Goal: Navigation & Orientation: Find specific page/section

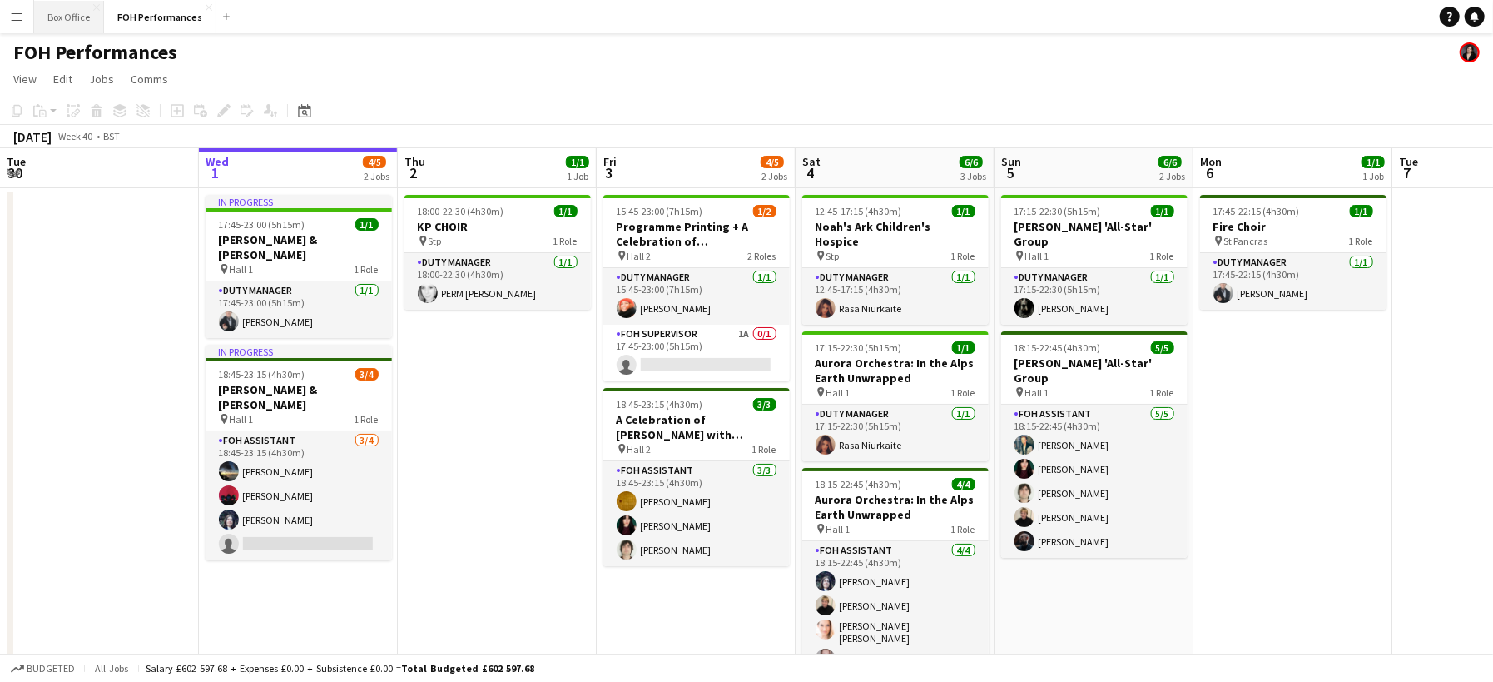
click at [72, 17] on button "Box Office Close" at bounding box center [69, 17] width 70 height 32
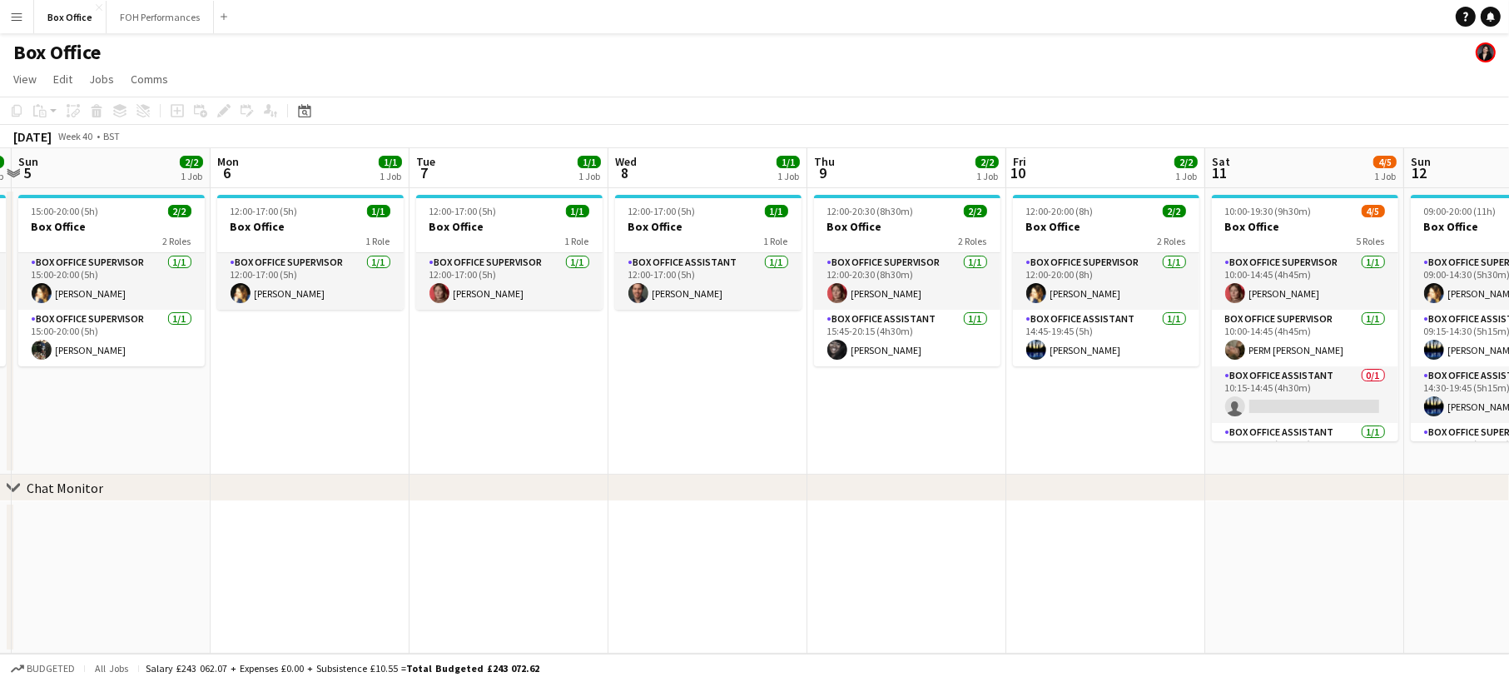
scroll to position [0, 608]
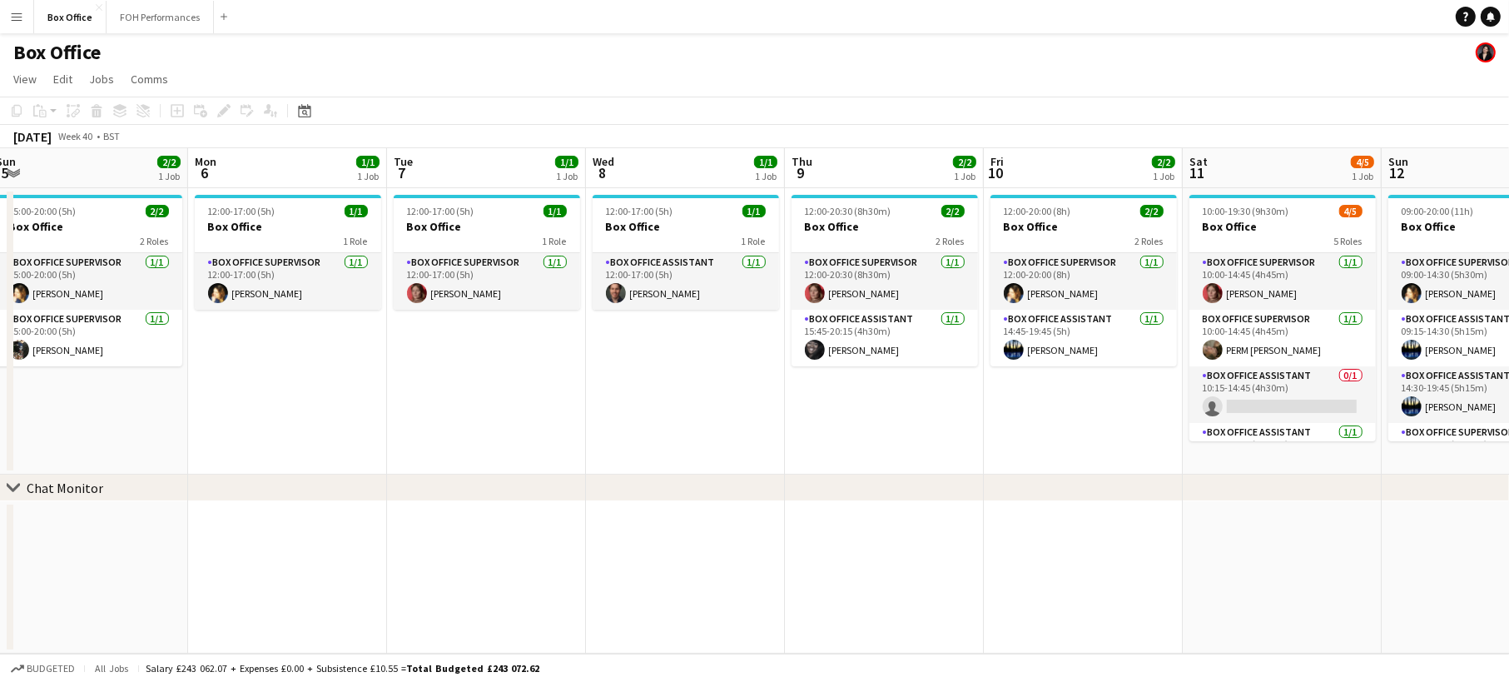
drag, startPoint x: 1145, startPoint y: 383, endPoint x: 139, endPoint y: 400, distance: 1005.7
click at [139, 400] on app-calendar-viewport "Thu 2 1/1 1 Job Fri 3 2/2 1 Job Sat 4 2/2 1 Job Sun 5 2/2 1 Job Mon 6 1/1 1 Job…" at bounding box center [754, 400] width 1509 height 505
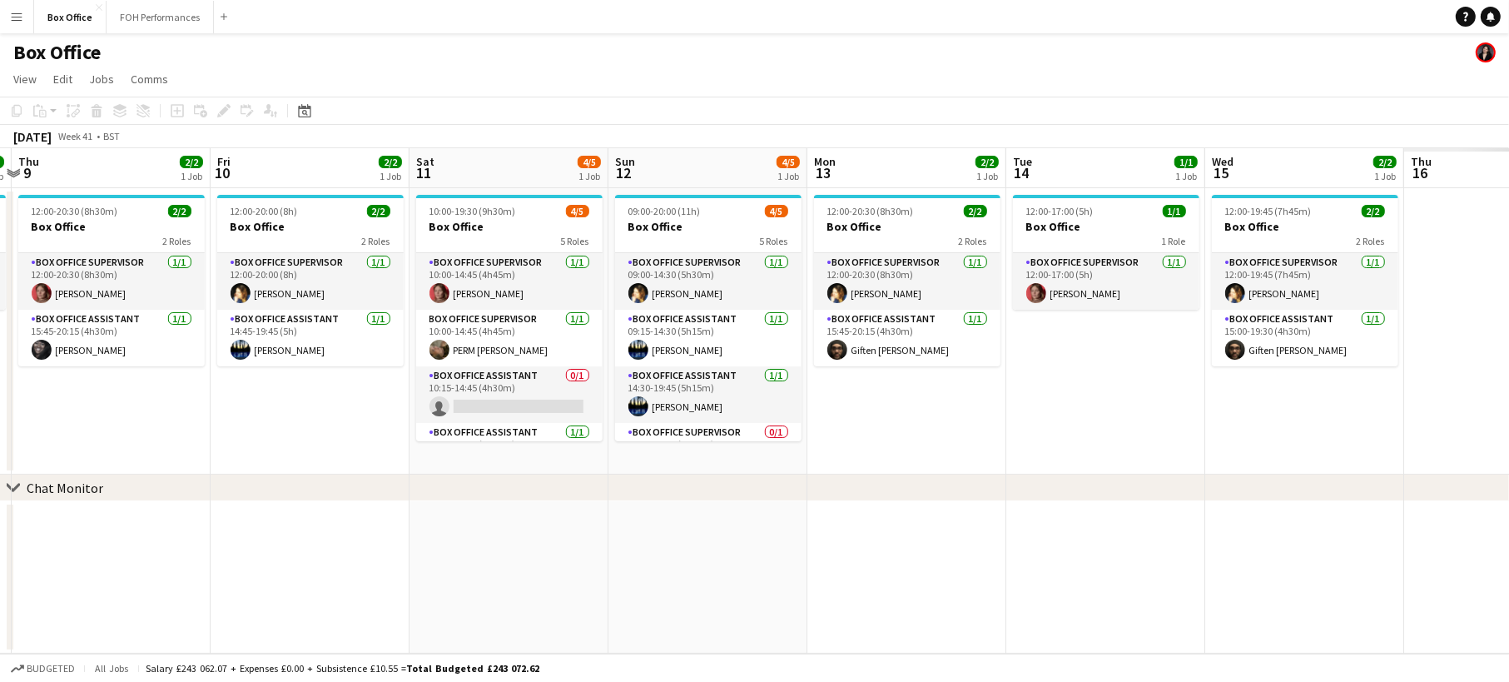
scroll to position [0, 569]
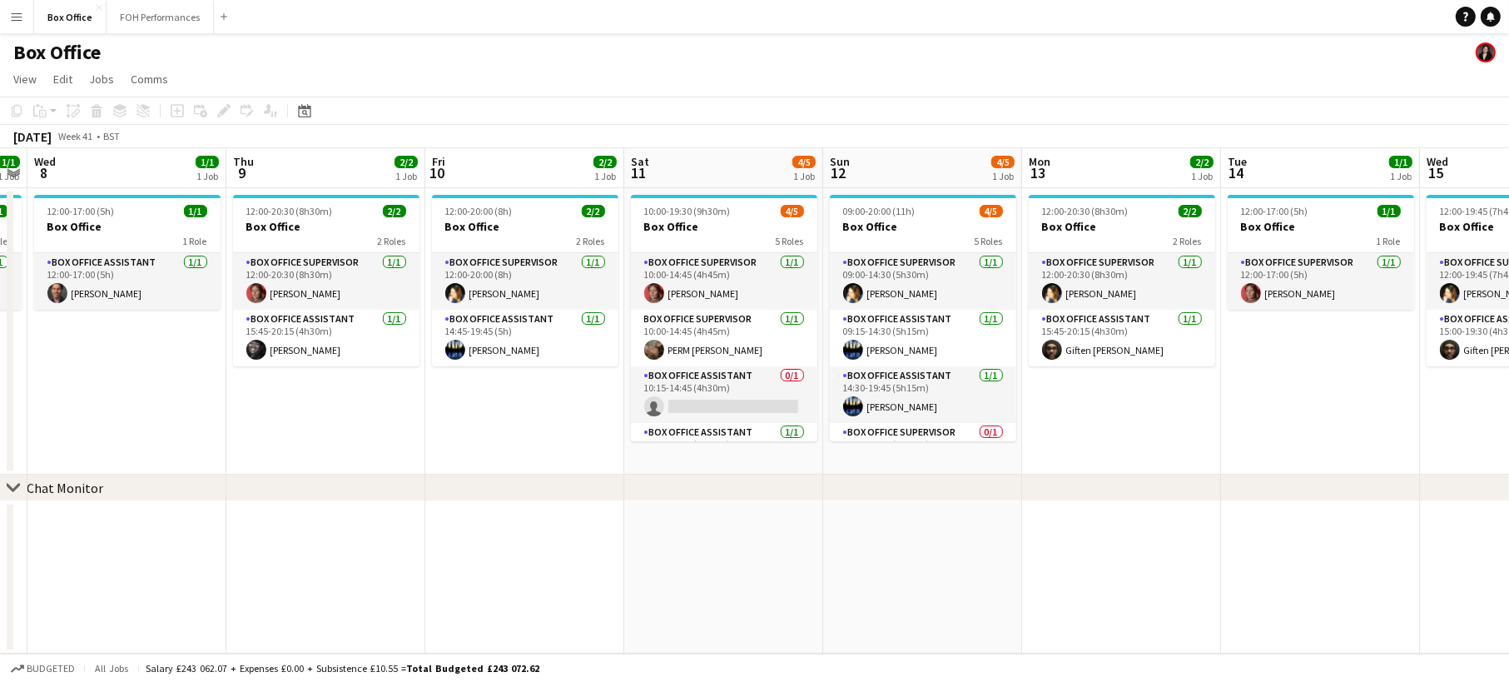
drag, startPoint x: 1076, startPoint y: 412, endPoint x: 517, endPoint y: 414, distance: 559.4
click at [517, 414] on app-calendar-viewport "Sun 5 2/2 1 Job Mon 6 1/1 1 Job Tue 7 1/1 1 Job Wed 8 1/1 1 Job Thu 9 2/2 1 Job…" at bounding box center [754, 400] width 1509 height 505
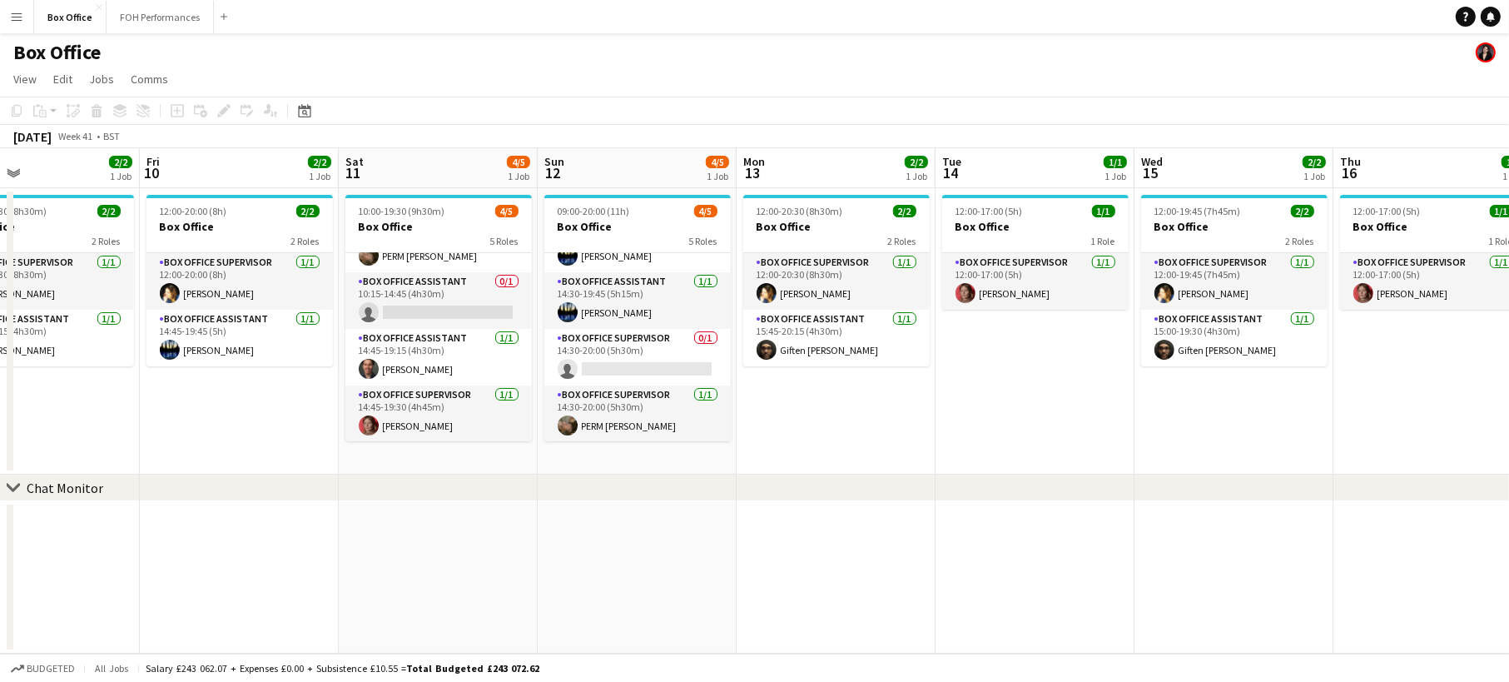
scroll to position [0, 663]
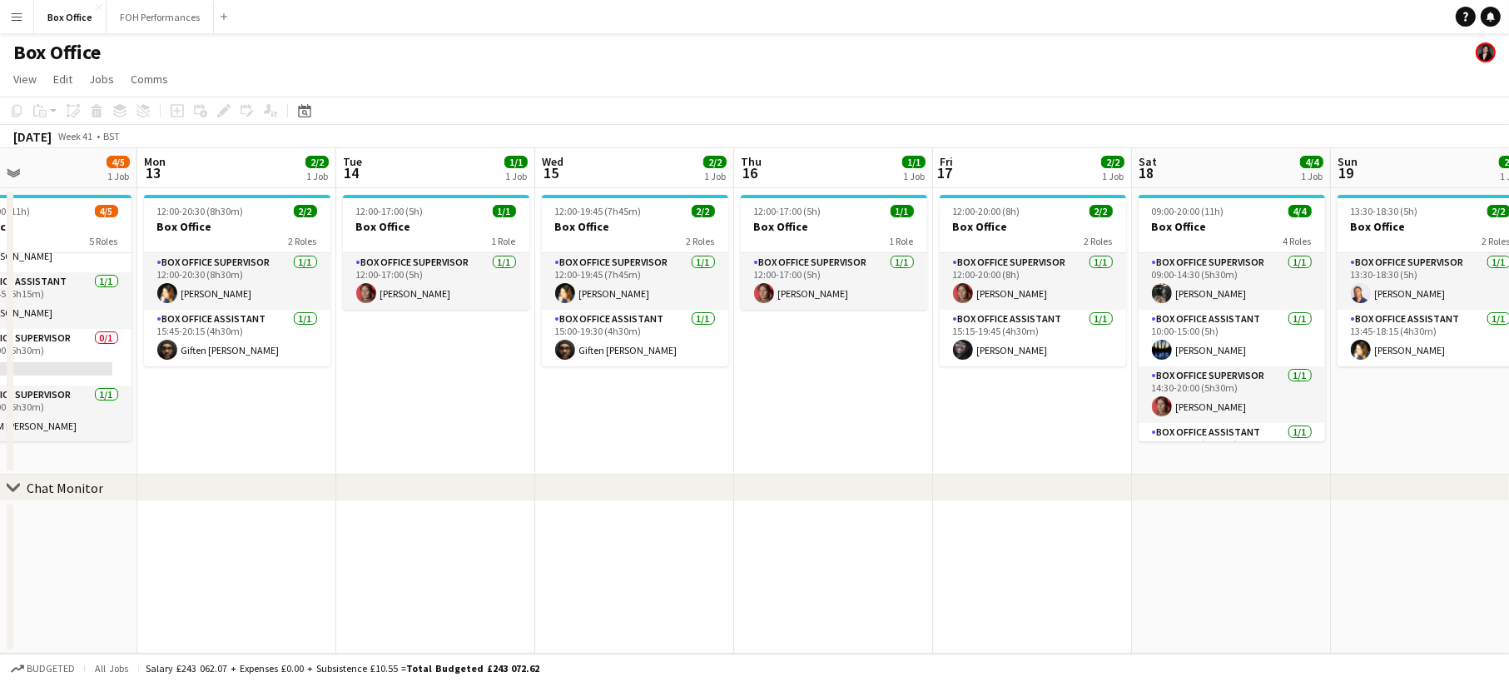
drag, startPoint x: 1105, startPoint y: 425, endPoint x: 233, endPoint y: 430, distance: 872.4
click at [233, 430] on app-calendar-viewport "Thu 9 2/2 1 Job Fri 10 2/2 1 Job Sat 11 4/5 1 Job Sun 12 4/5 1 Job Mon 13 2/2 1…" at bounding box center [754, 400] width 1509 height 505
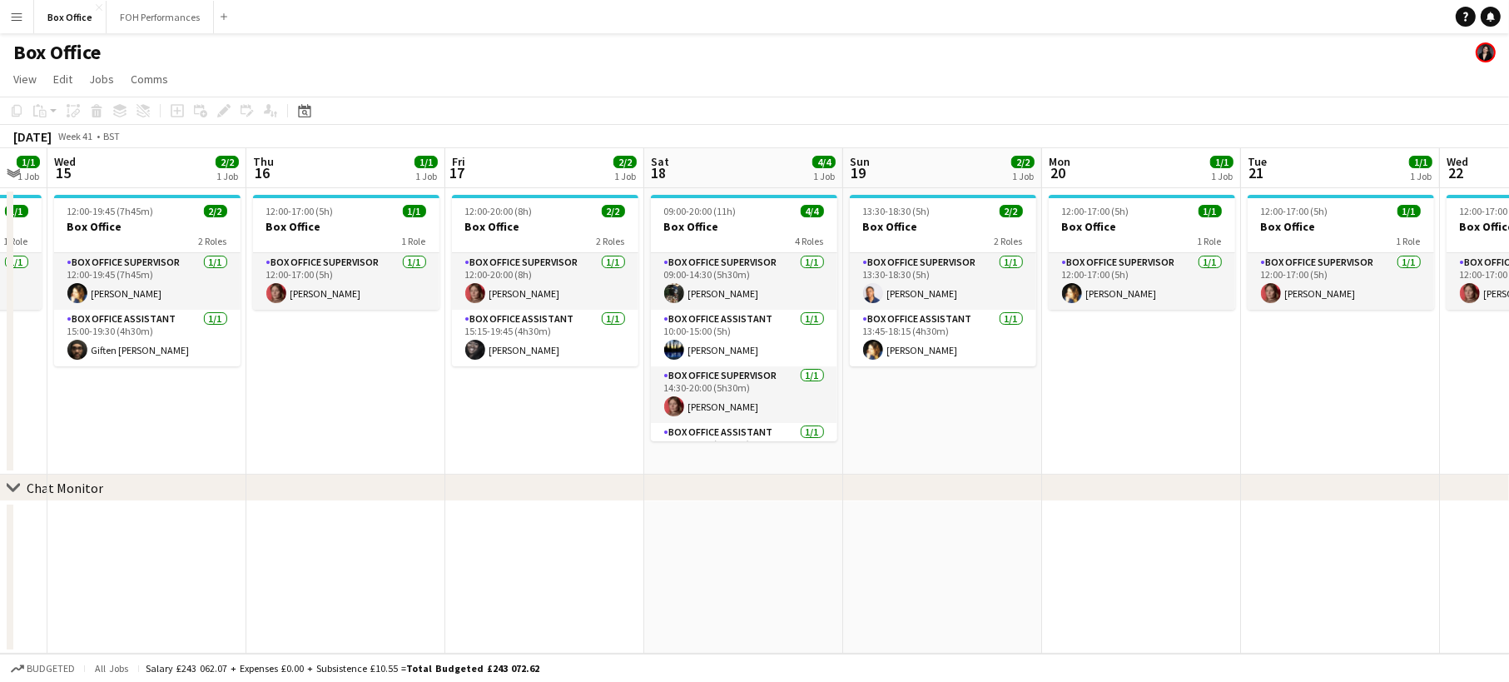
scroll to position [0, 653]
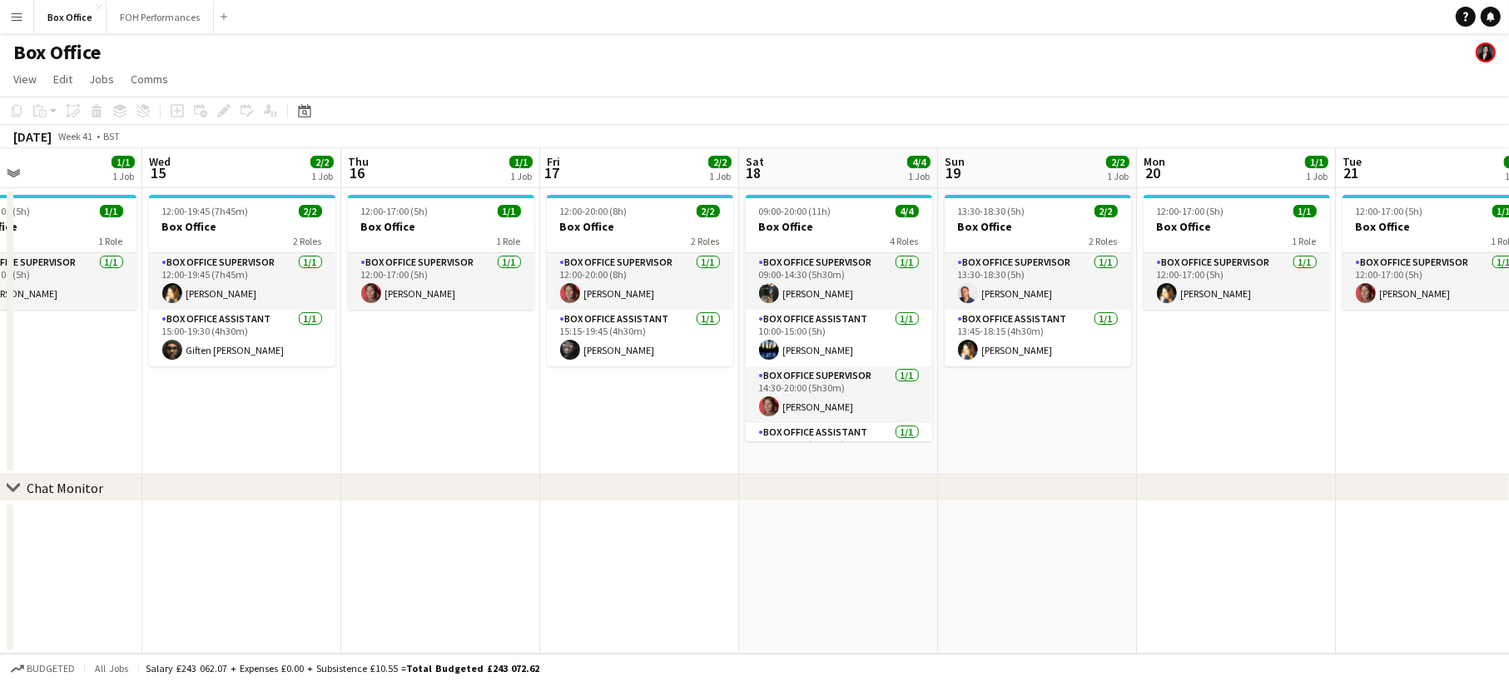
drag, startPoint x: 1028, startPoint y: 430, endPoint x: 435, endPoint y: 390, distance: 594.1
click at [436, 397] on app-calendar-viewport "Sat 11 4/5 1 Job Sun 12 4/5 1 Job Mon 13 2/2 1 Job Tue 14 1/1 1 Job Wed 15 2/2 …" at bounding box center [754, 400] width 1509 height 505
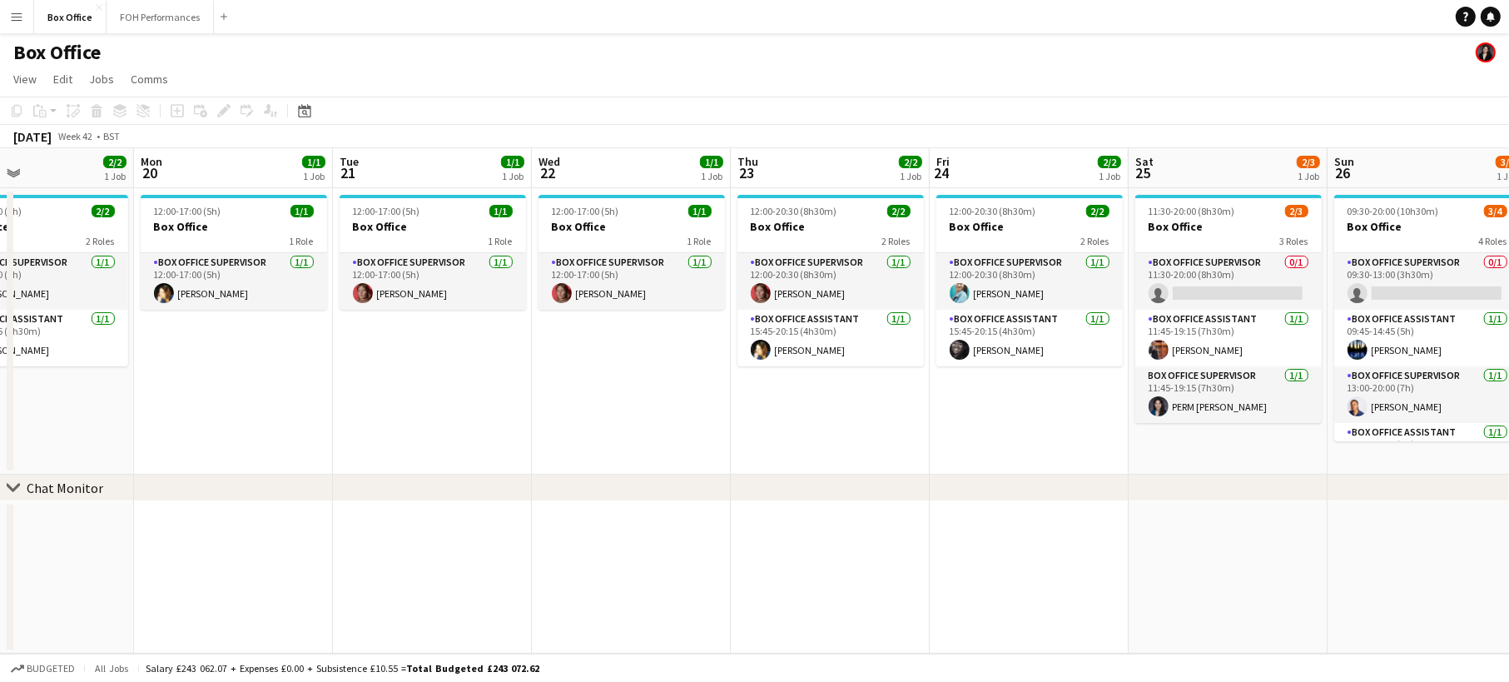
scroll to position [0, 663]
drag, startPoint x: 1296, startPoint y: 425, endPoint x: 492, endPoint y: 414, distance: 804.2
click at [492, 414] on app-calendar-viewport "Thu 16 1/1 1 Job Fri 17 2/2 1 Job Sat 18 4/4 1 Job Sun 19 2/2 1 Job Mon 20 1/1 …" at bounding box center [754, 400] width 1509 height 505
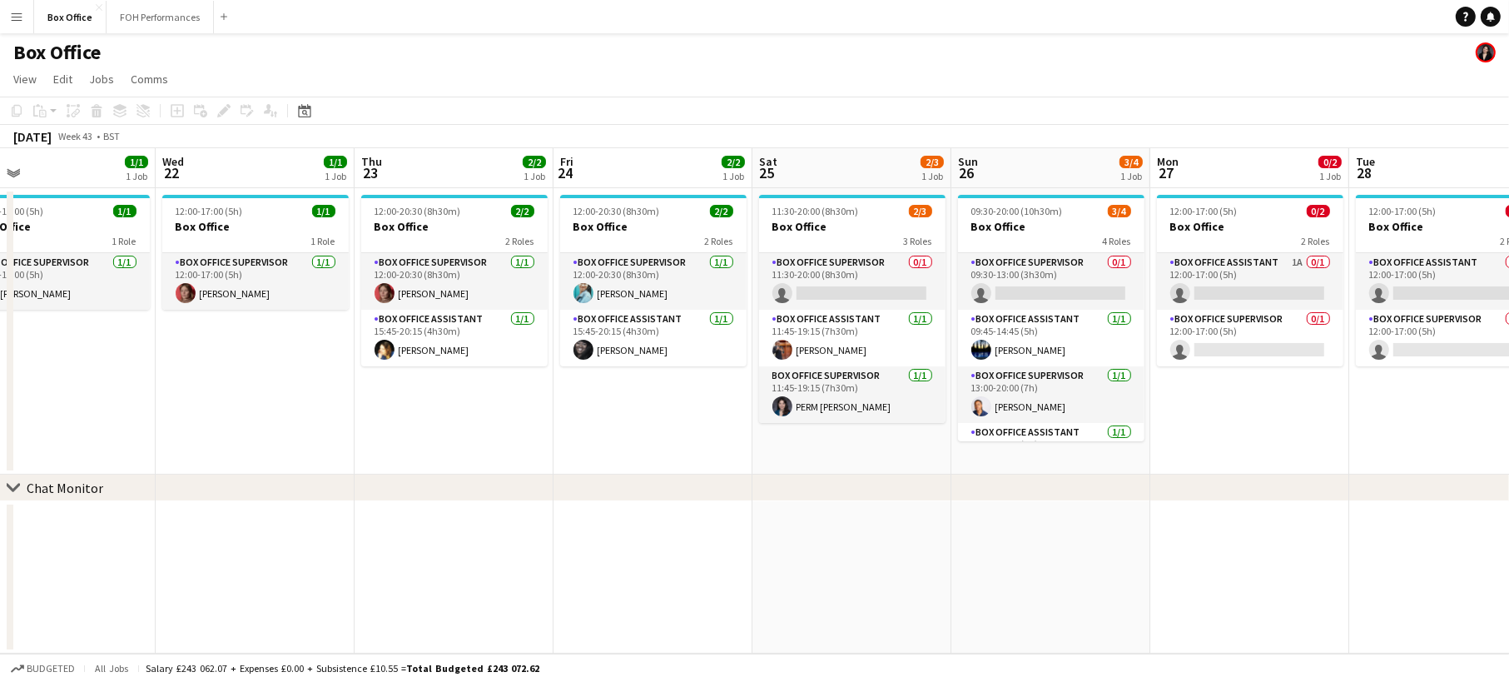
scroll to position [0, 442]
drag, startPoint x: 1014, startPoint y: 410, endPoint x: 638, endPoint y: 403, distance: 376.3
click at [638, 403] on app-calendar-viewport "Sun 19 2/2 1 Job Mon 20 1/1 1 Job Tue 21 1/1 1 Job Wed 22 1/1 1 Job Thu 23 2/2 …" at bounding box center [754, 400] width 1509 height 505
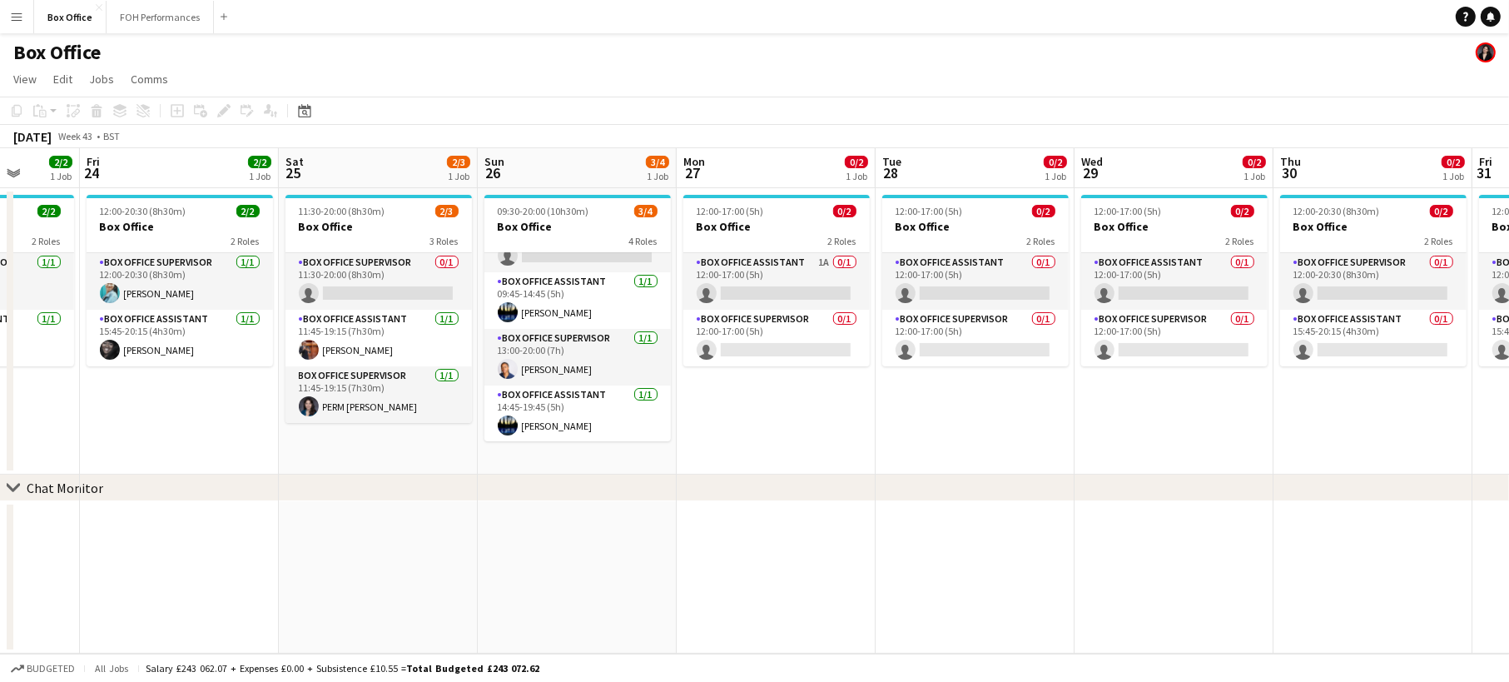
drag, startPoint x: 1339, startPoint y: 413, endPoint x: 1068, endPoint y: 360, distance: 276.5
click at [1068, 360] on app-calendar-viewport "Tue 21 1/1 1 Job Wed 22 1/1 1 Job Thu 23 2/2 1 Job Fri 24 2/2 1 Job Sat 25 2/3 …" at bounding box center [754, 400] width 1509 height 505
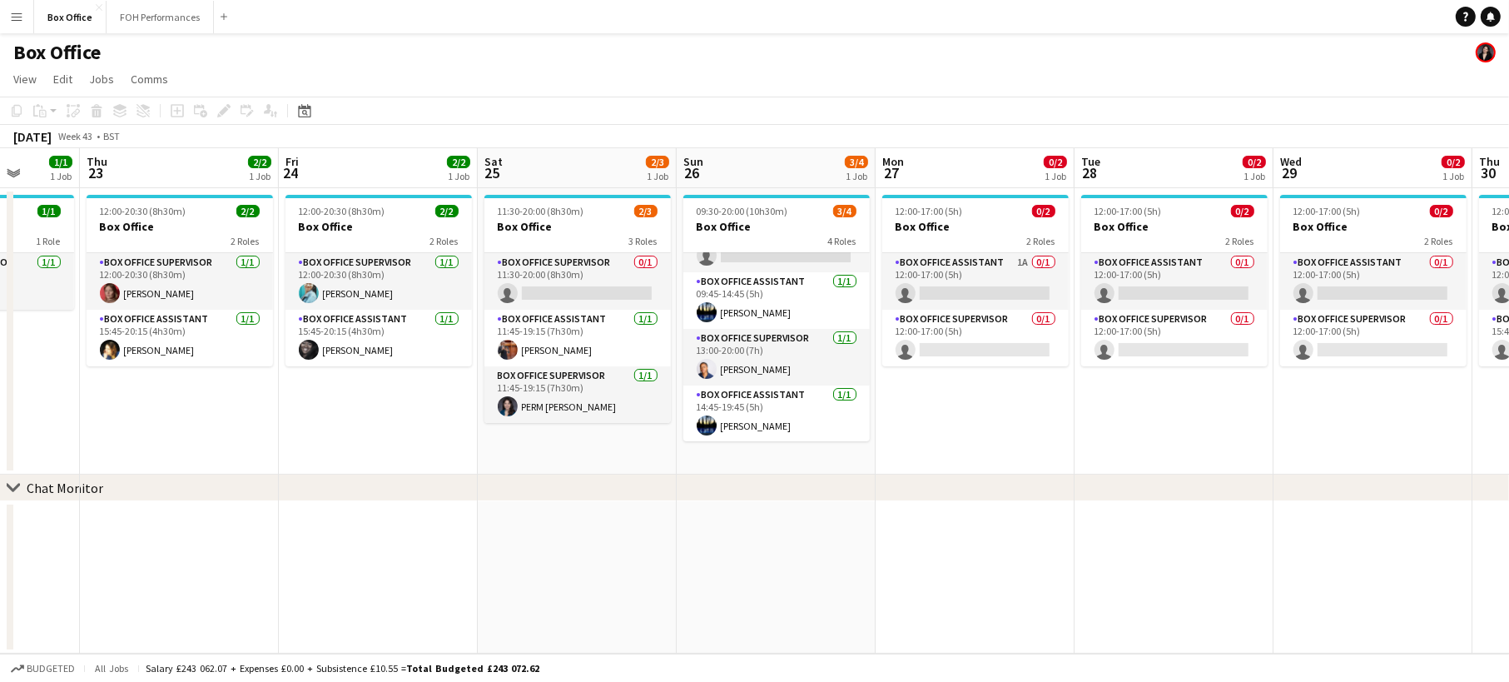
scroll to position [0, 514]
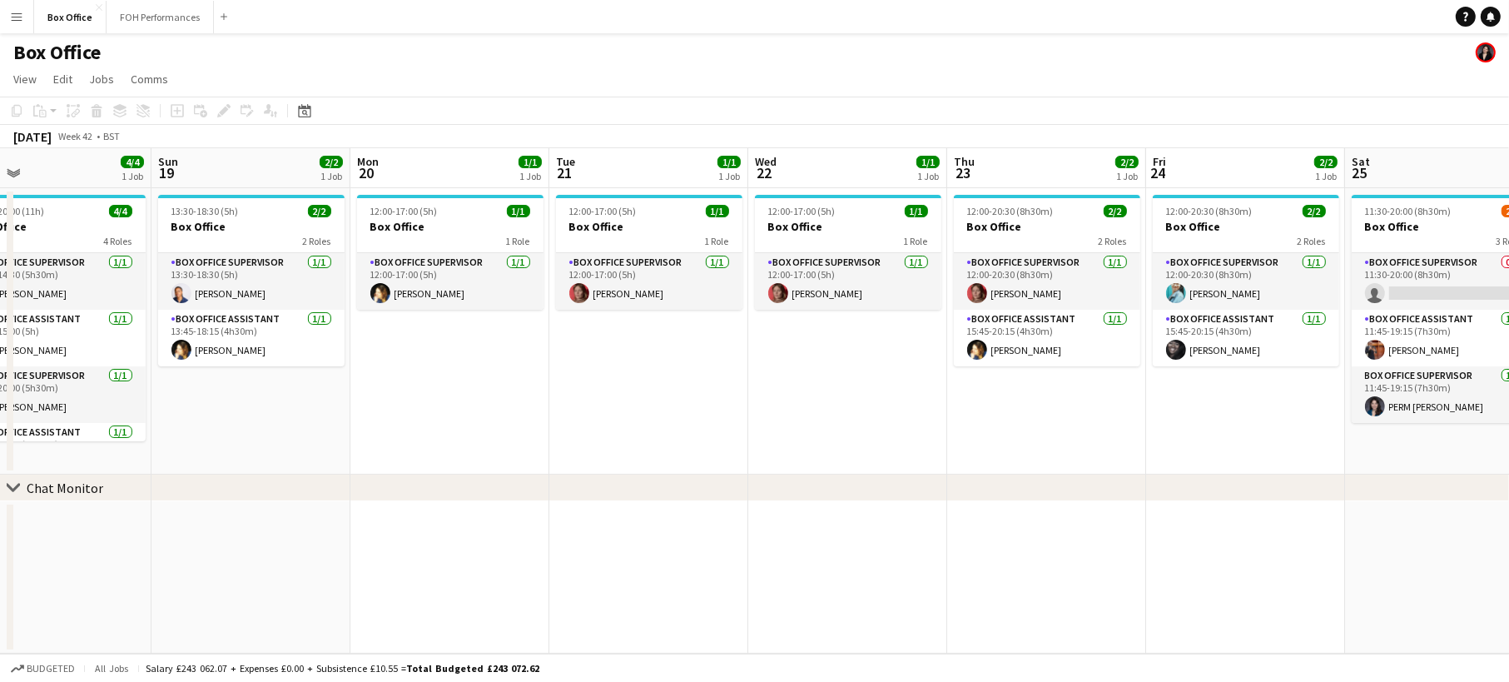
drag, startPoint x: 472, startPoint y: 439, endPoint x: 1401, endPoint y: 451, distance: 929.0
click at [1400, 456] on app-calendar-viewport "Thu 16 1/1 1 Job Fri 17 2/2 1 Job Sat 18 4/4 1 Job Sun 19 2/2 1 Job Mon 20 1/1 …" at bounding box center [754, 400] width 1509 height 505
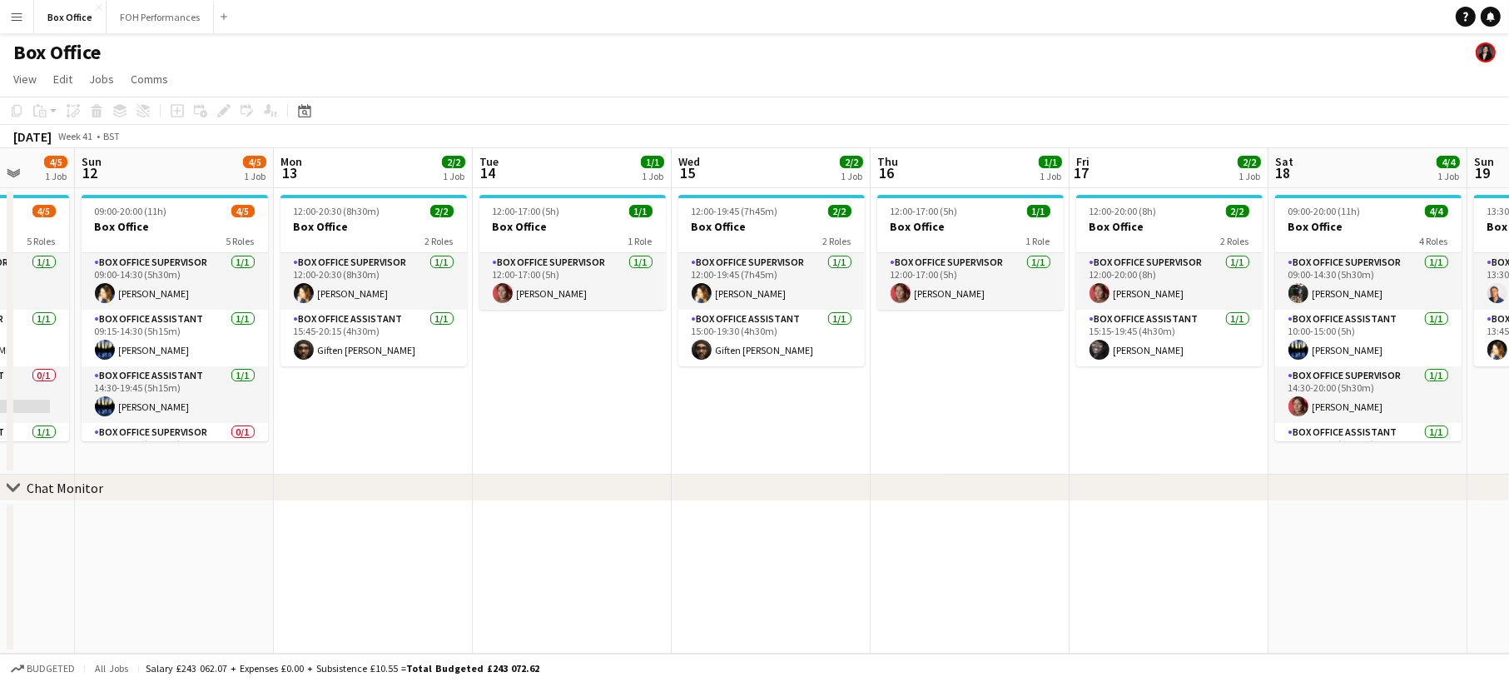
scroll to position [0, 410]
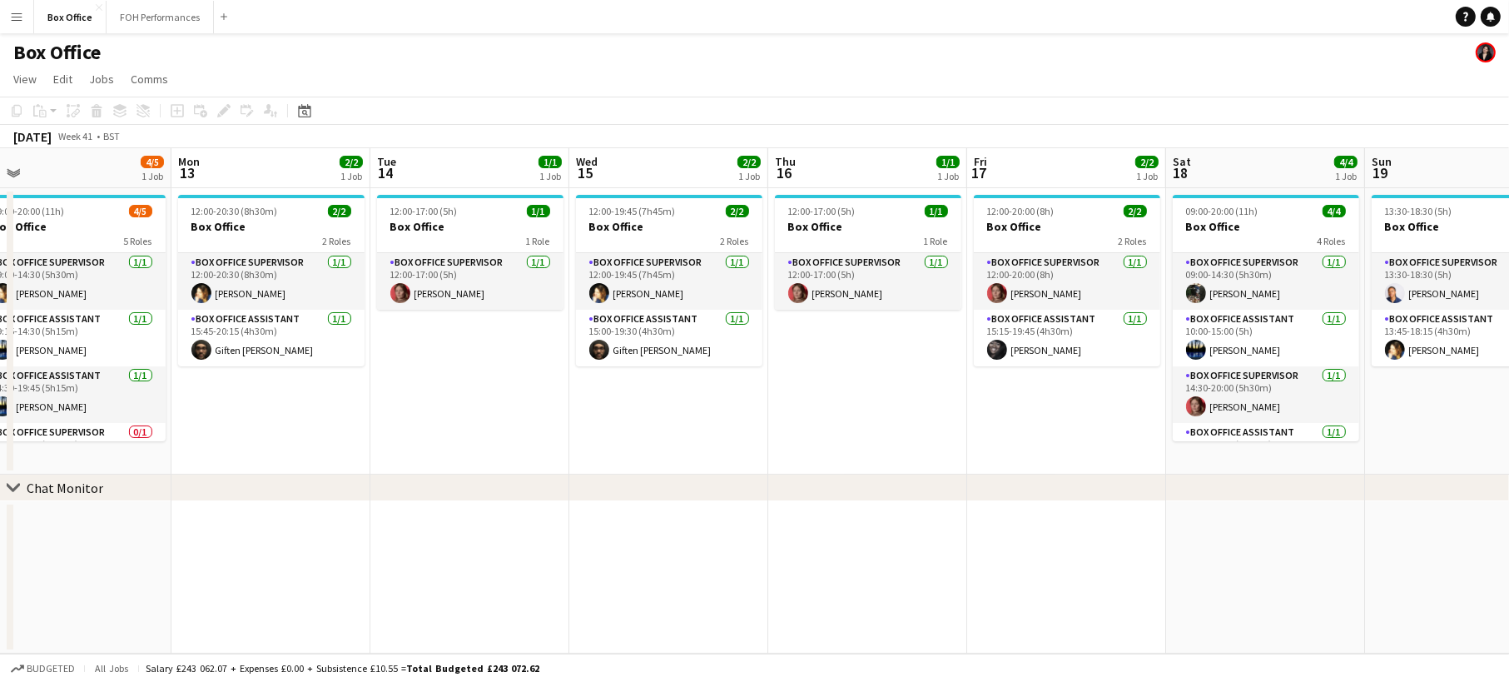
drag, startPoint x: 264, startPoint y: 421, endPoint x: 1247, endPoint y: 405, distance: 983.2
click at [1247, 405] on app-calendar-viewport "Fri 10 2/2 1 Job Sat 11 4/5 1 Job Sun 12 4/5 1 Job Mon 13 2/2 1 Job Tue 14 1/1 …" at bounding box center [754, 400] width 1509 height 505
